Goal: Register for event/course

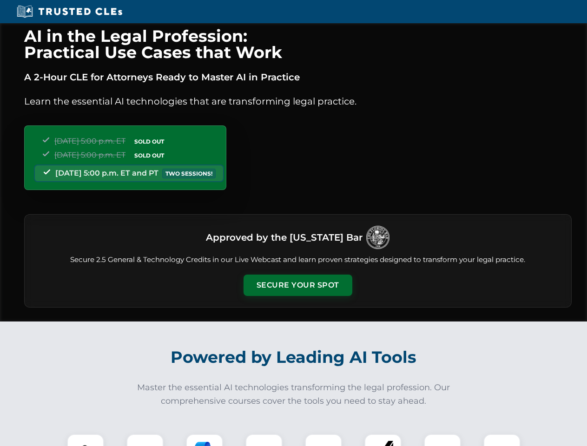
click at [297, 285] on button "Secure Your Spot" at bounding box center [297, 285] width 109 height 21
click at [85, 440] on img at bounding box center [85, 452] width 27 height 27
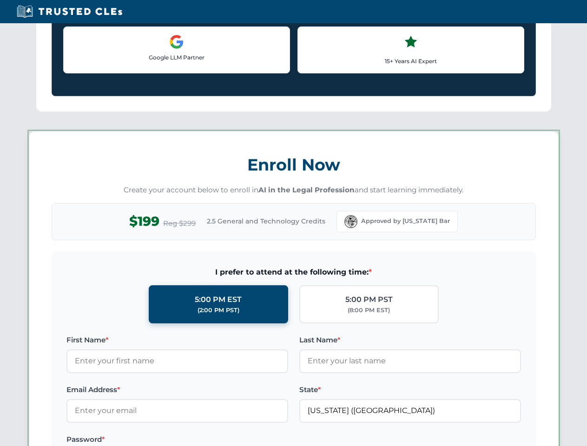
click at [204, 440] on label "Password *" at bounding box center [177, 439] width 222 height 11
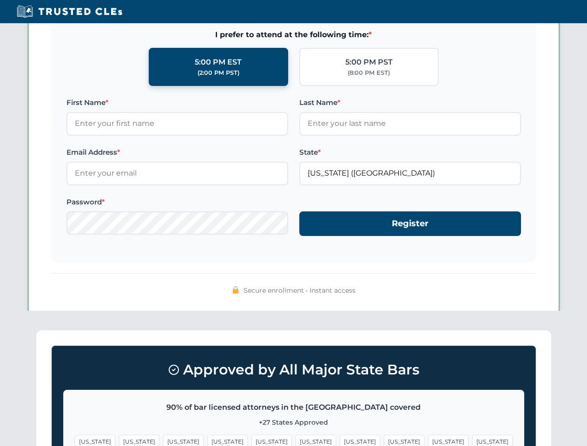
click at [428, 440] on span "[US_STATE]" at bounding box center [448, 441] width 40 height 13
